Goal: Navigation & Orientation: Go to known website

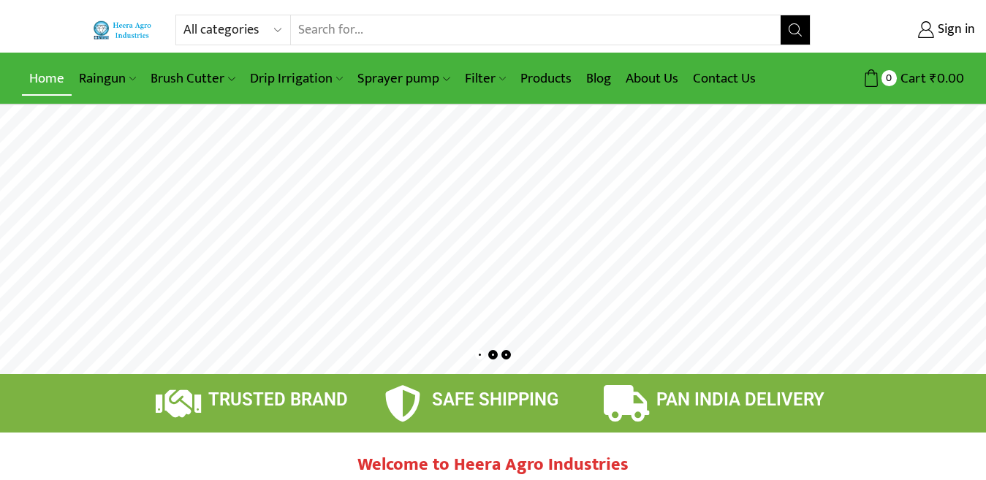
click at [31, 80] on link "Home" at bounding box center [47, 78] width 50 height 34
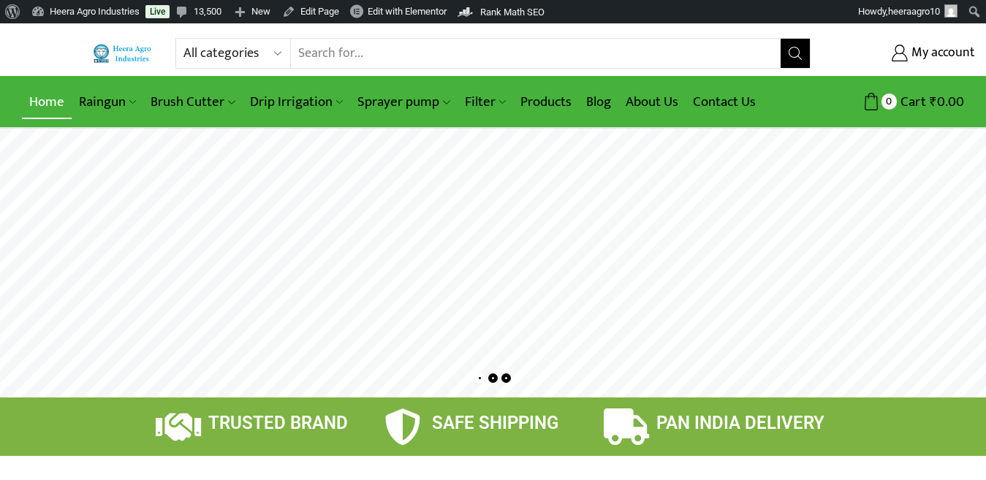
click at [48, 102] on link "Home" at bounding box center [47, 102] width 50 height 34
